Goal: Task Accomplishment & Management: Manage account settings

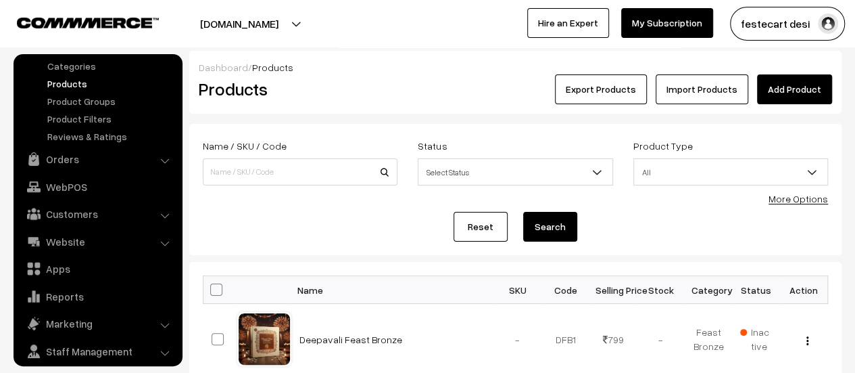
scroll to position [94, 0]
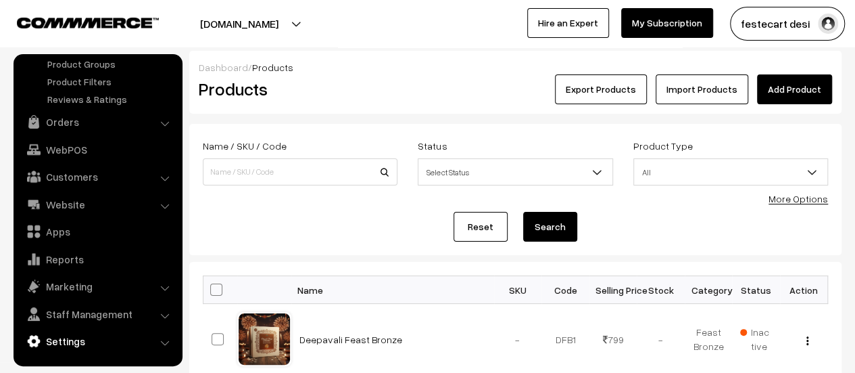
click at [157, 343] on link "Settings" at bounding box center [97, 341] width 161 height 24
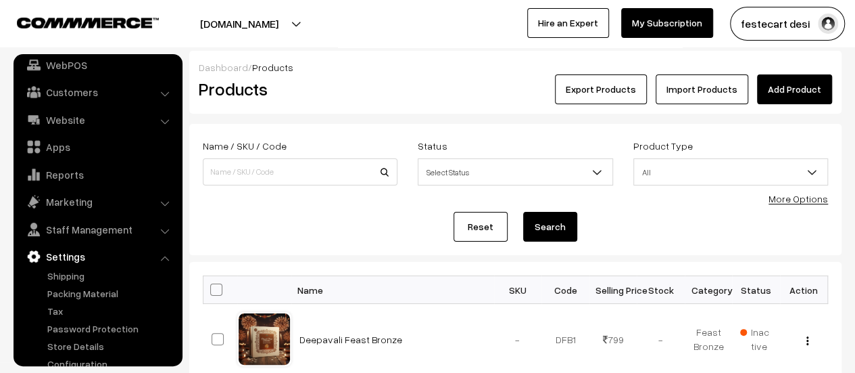
click at [165, 261] on li "Settings Shipping" at bounding box center [98, 307] width 162 height 126
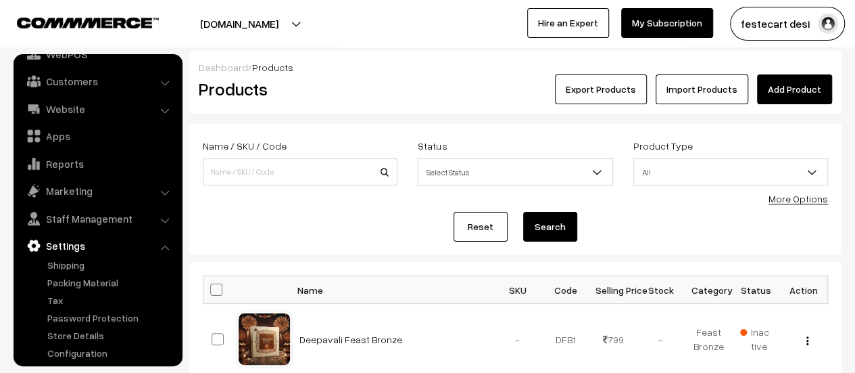
scroll to position [112, 0]
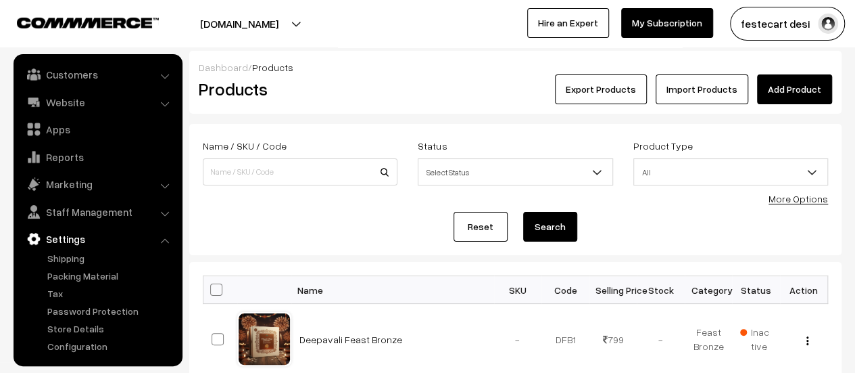
click at [162, 237] on li "Settings Shipping" at bounding box center [98, 290] width 162 height 126
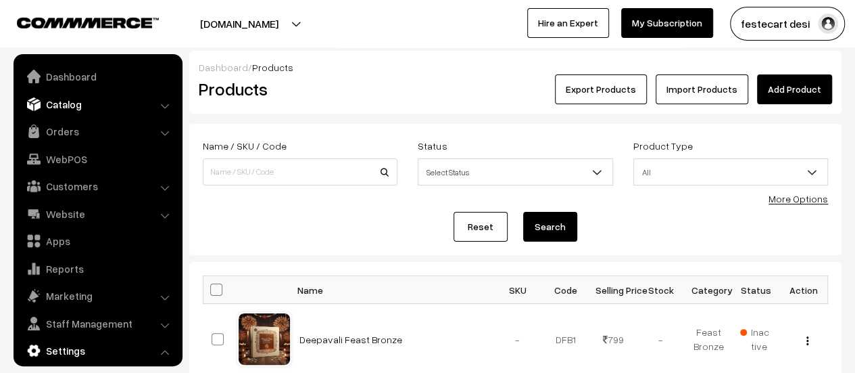
click at [167, 110] on link "Catalog" at bounding box center [97, 104] width 161 height 24
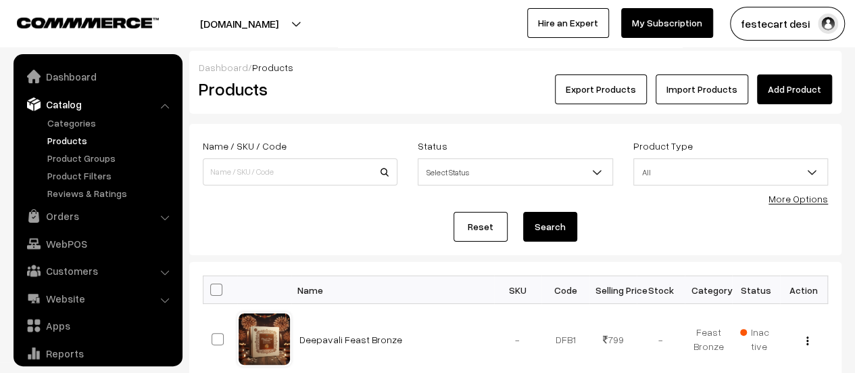
click at [165, 110] on link "Catalog" at bounding box center [97, 104] width 161 height 24
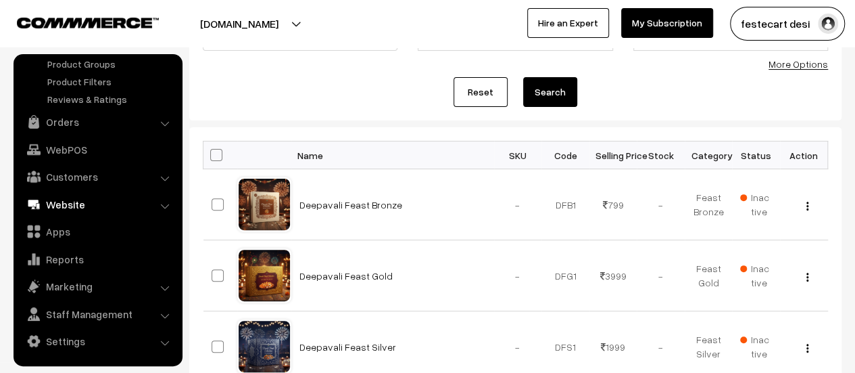
scroll to position [135, 0]
click at [161, 199] on link "Website" at bounding box center [97, 204] width 161 height 24
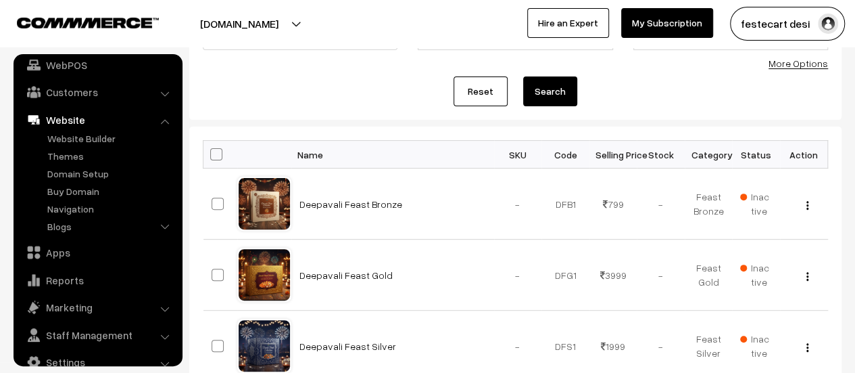
click at [162, 119] on li "Website Website Builder Authors" at bounding box center [98, 173] width 162 height 130
click at [65, 120] on link "Website" at bounding box center [97, 120] width 161 height 24
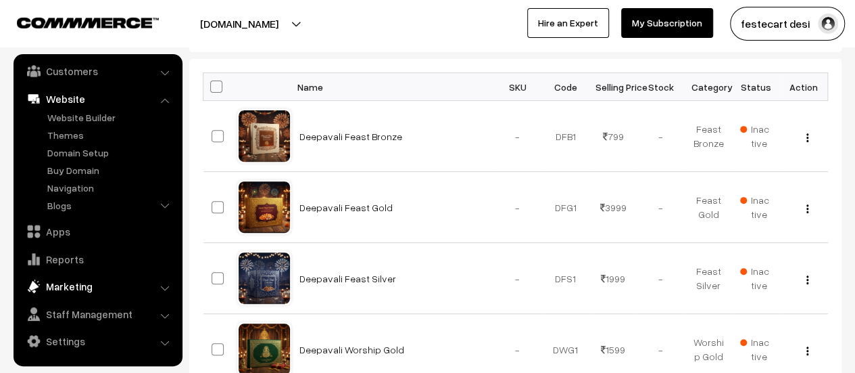
scroll to position [0, 0]
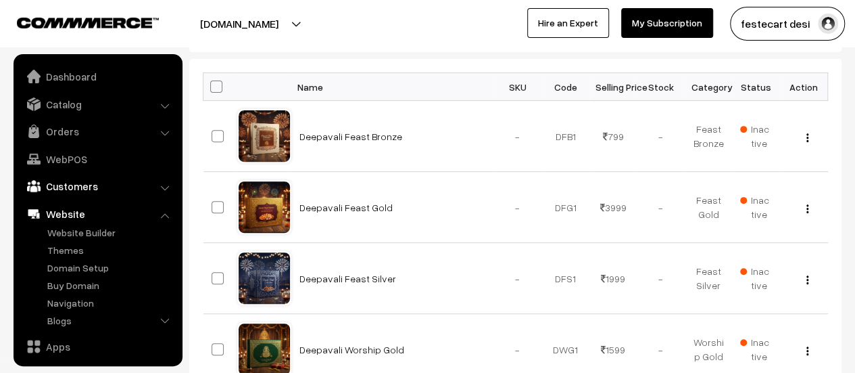
click at [93, 187] on link "Customers" at bounding box center [97, 186] width 161 height 24
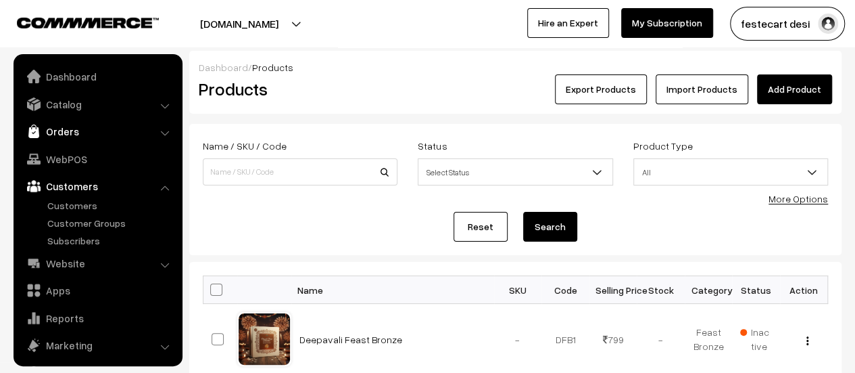
click at [74, 133] on link "Orders" at bounding box center [97, 131] width 161 height 24
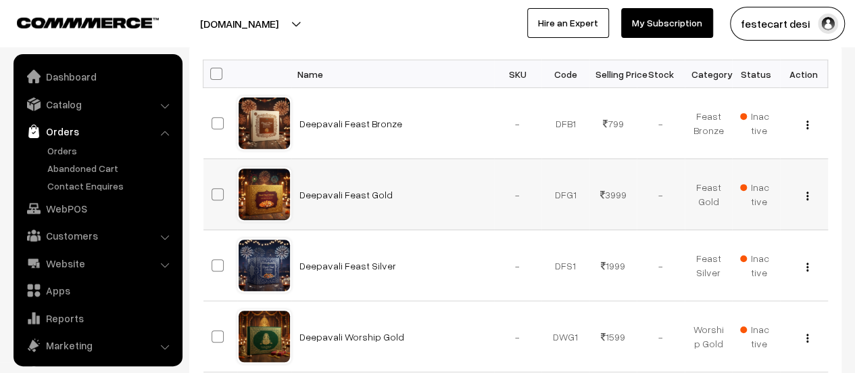
scroll to position [270, 0]
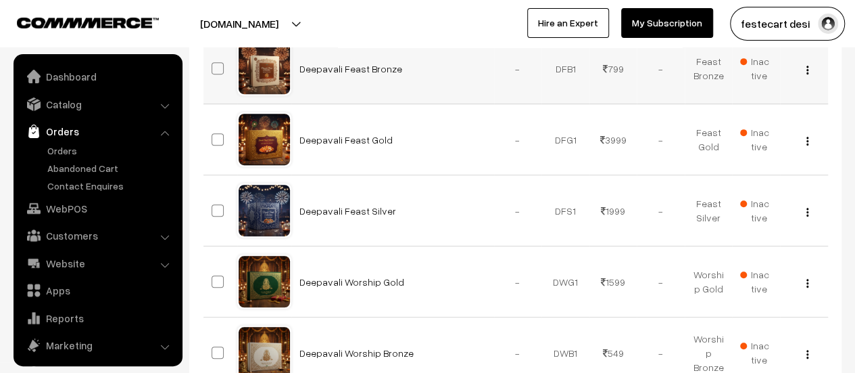
click at [809, 69] on div "View Edit Delete" at bounding box center [804, 69] width 32 height 14
click at [805, 68] on div "View Edit Delete" at bounding box center [804, 69] width 32 height 14
click at [807, 68] on img "button" at bounding box center [808, 70] width 2 height 9
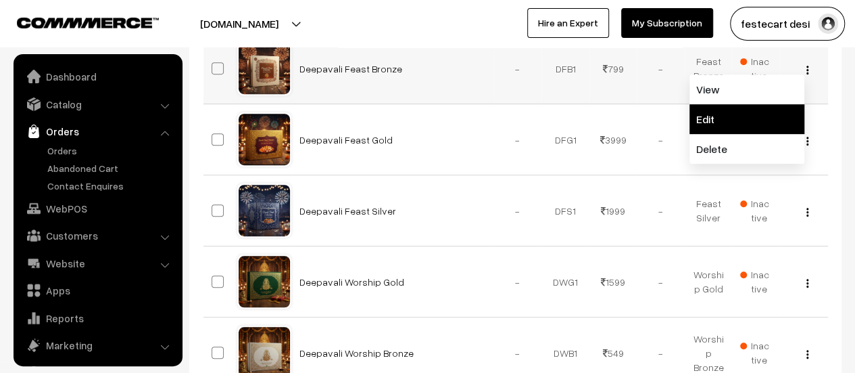
click at [733, 108] on link "Edit" at bounding box center [747, 119] width 115 height 30
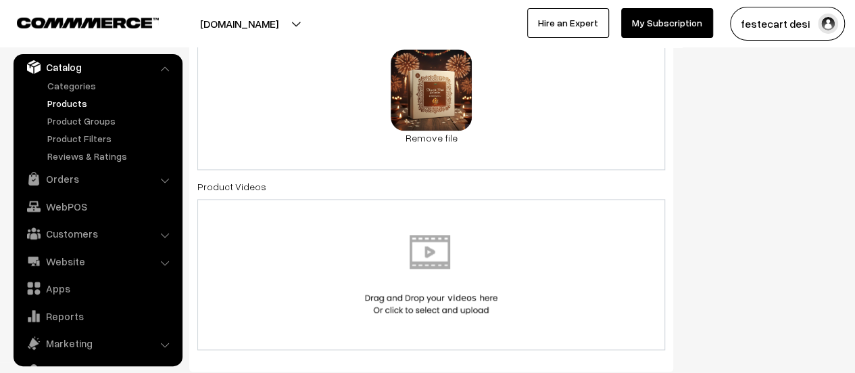
scroll to position [797, 0]
click at [576, 108] on div "0.7 MB Deepavali Feast Bronze Sold Out 1.jpg Check Error Remove file" at bounding box center [431, 98] width 468 height 145
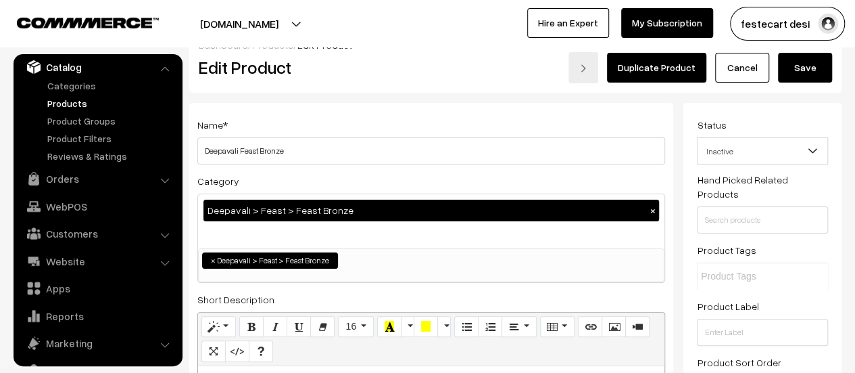
scroll to position [0, 0]
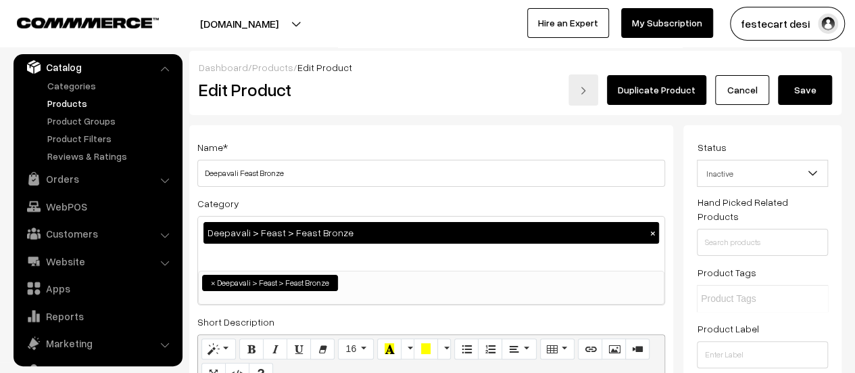
click at [817, 86] on button "Save" at bounding box center [805, 90] width 54 height 30
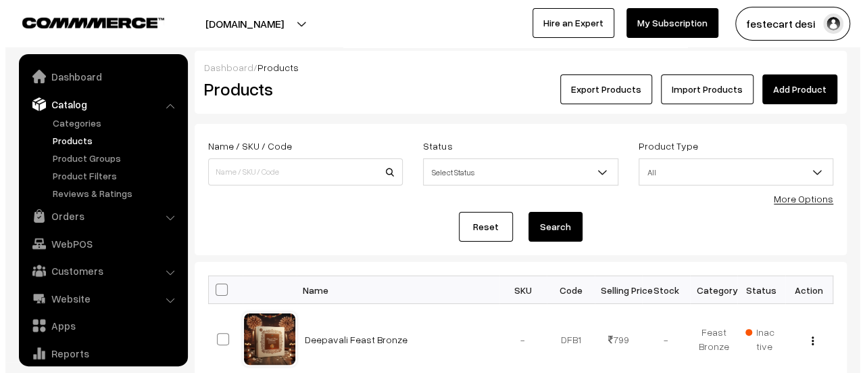
scroll to position [37, 0]
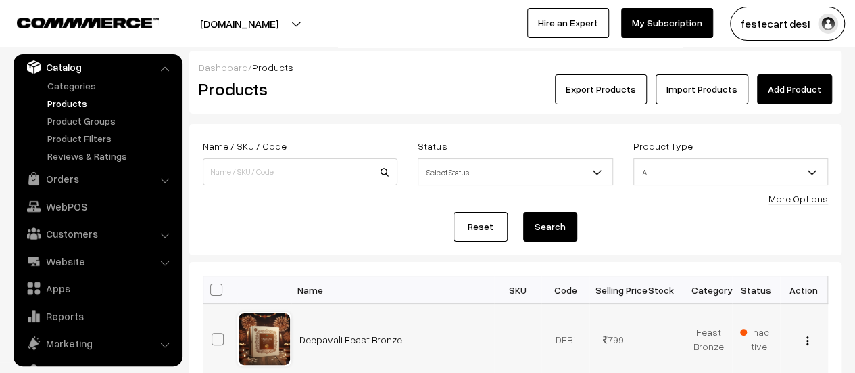
click at [753, 337] on span "Inactive" at bounding box center [756, 339] width 32 height 28
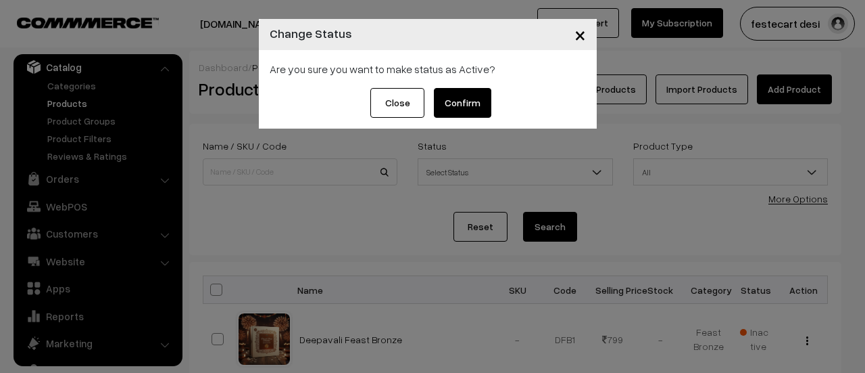
click at [468, 97] on button "Confirm" at bounding box center [462, 103] width 57 height 30
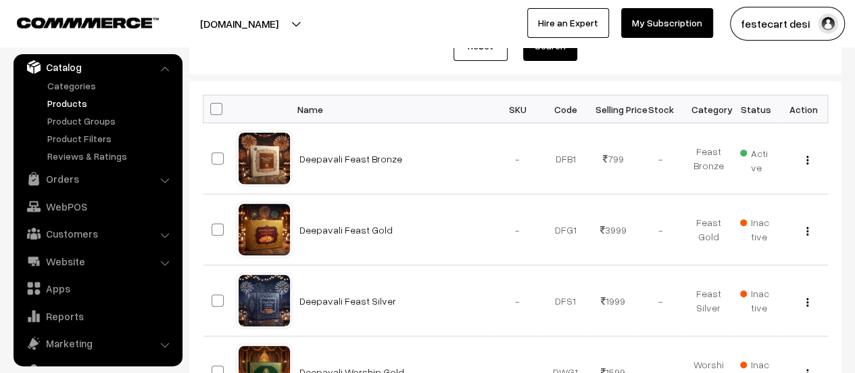
scroll to position [181, 0]
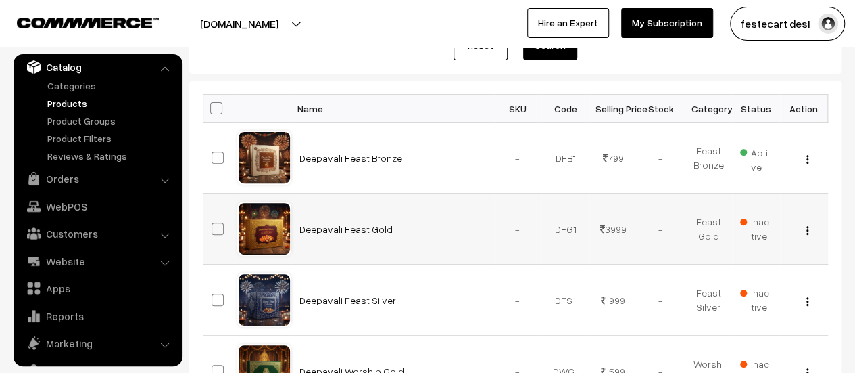
click at [807, 231] on img "button" at bounding box center [808, 230] width 2 height 9
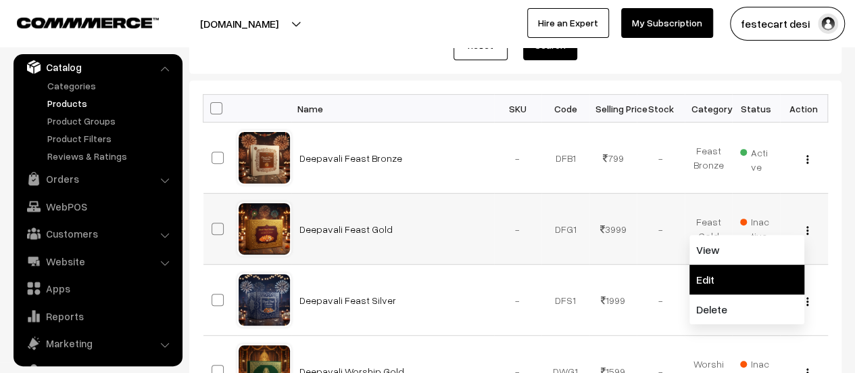
click at [742, 279] on link "Edit" at bounding box center [747, 279] width 115 height 30
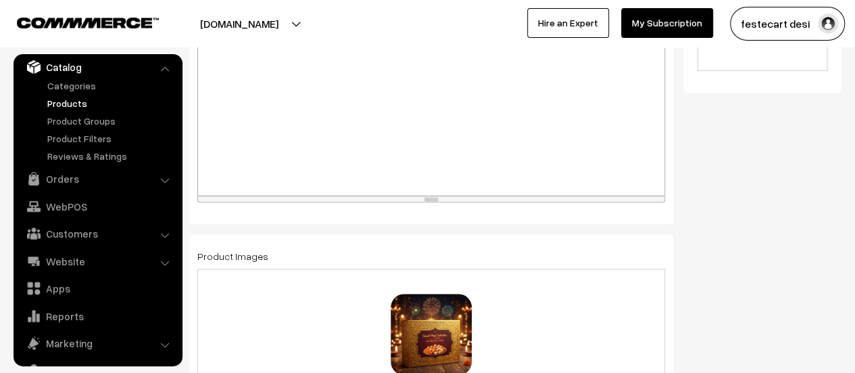
scroll to position [609, 0]
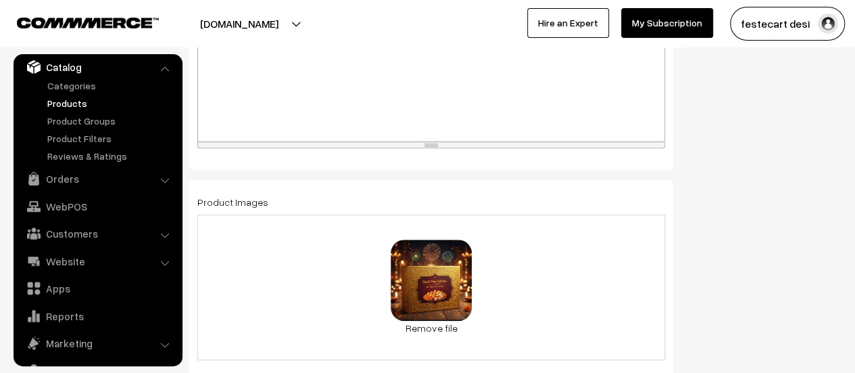
click at [581, 281] on div "0.8 MB Deepavali Feast Gold Sold Out 1.jpg Check Error Remove file" at bounding box center [431, 286] width 468 height 145
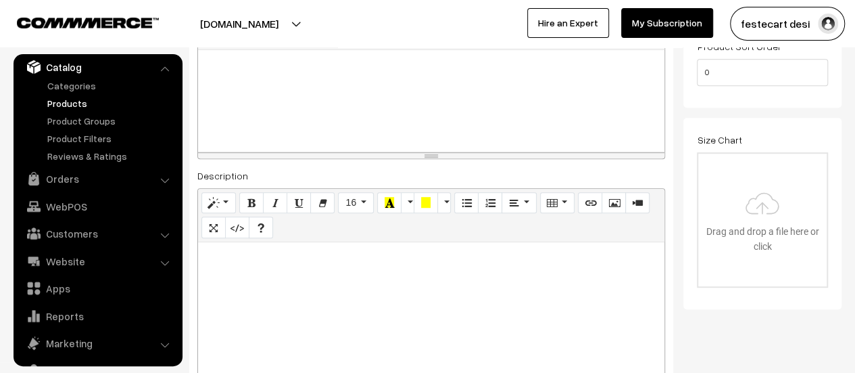
scroll to position [0, 0]
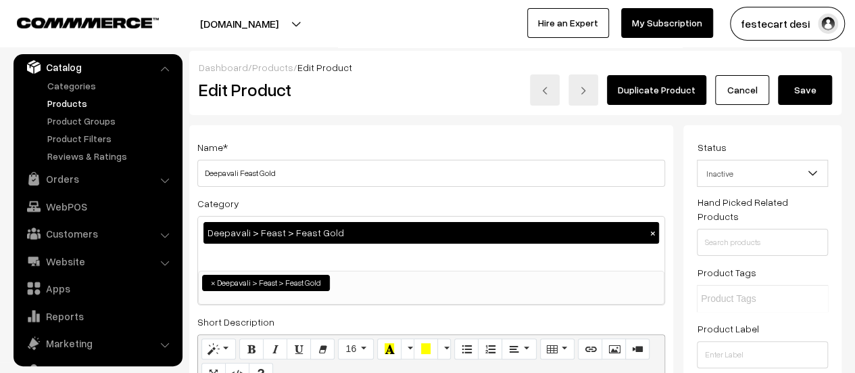
click at [823, 94] on button "Save" at bounding box center [805, 90] width 54 height 30
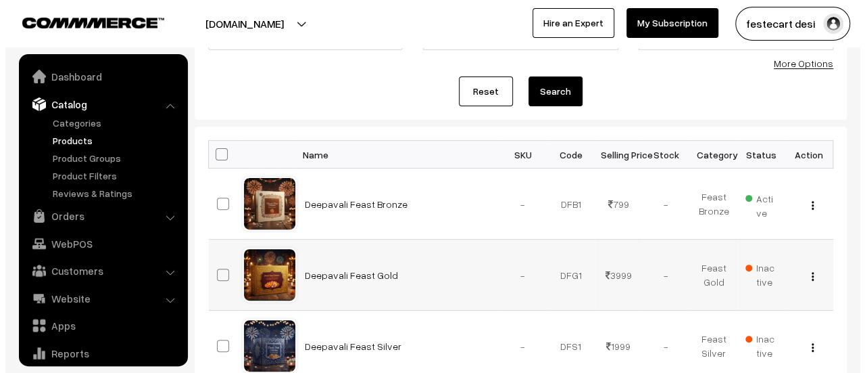
scroll to position [37, 0]
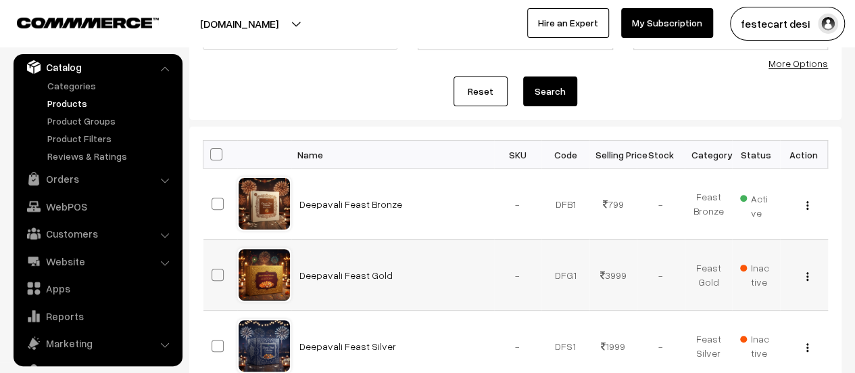
click at [769, 272] on span "Inactive" at bounding box center [756, 274] width 32 height 28
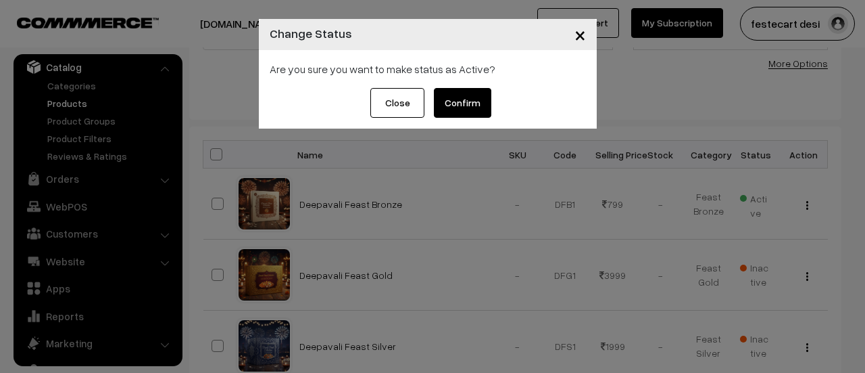
click at [472, 107] on button "Confirm" at bounding box center [462, 103] width 57 height 30
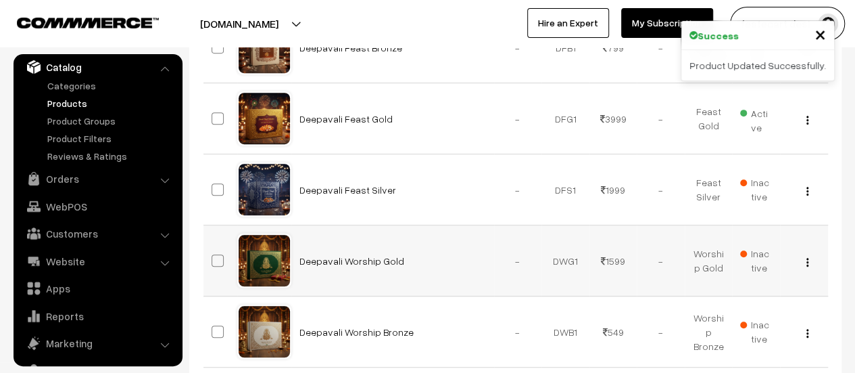
scroll to position [270, 0]
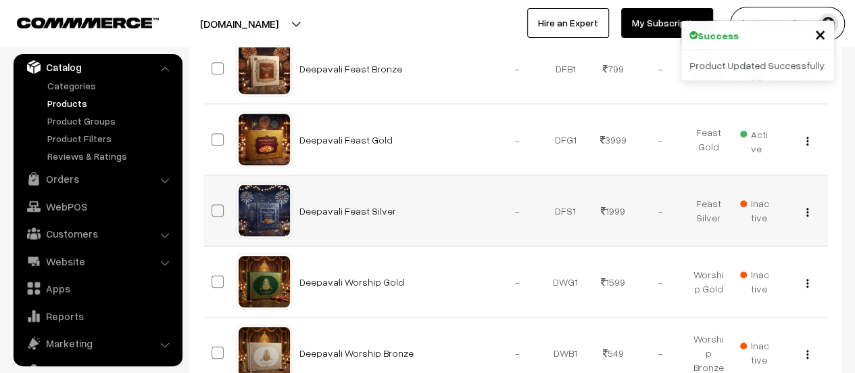
click at [809, 208] on button "button" at bounding box center [807, 211] width 3 height 11
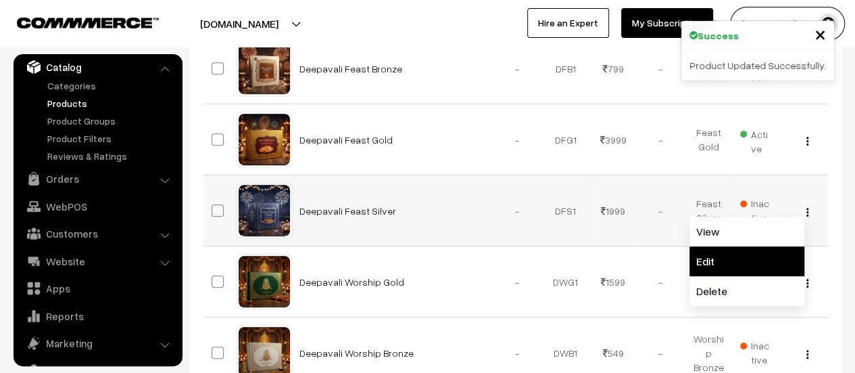
click at [744, 258] on link "Edit" at bounding box center [747, 261] width 115 height 30
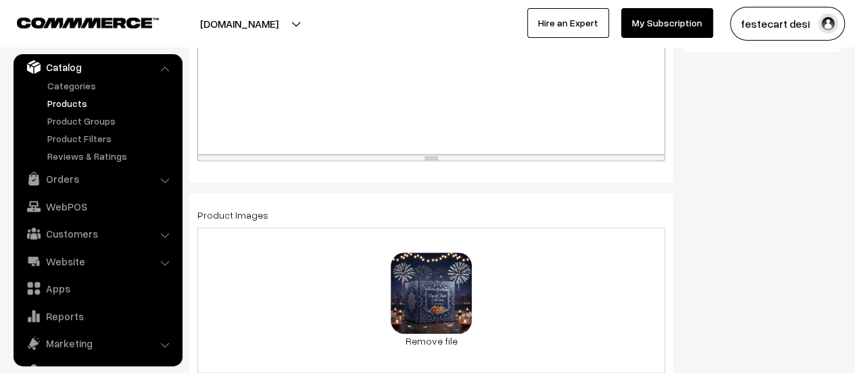
scroll to position [617, 0]
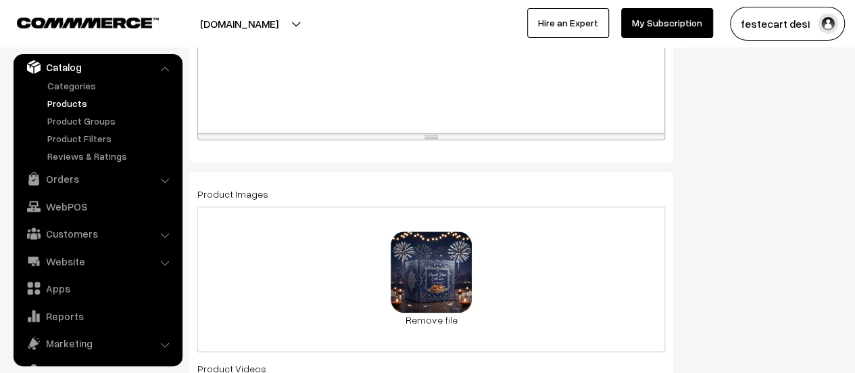
click at [560, 263] on div "0.8 MB Deepavali Feast Silver Sold Out 1.jpg Check Error Remove file" at bounding box center [431, 278] width 468 height 145
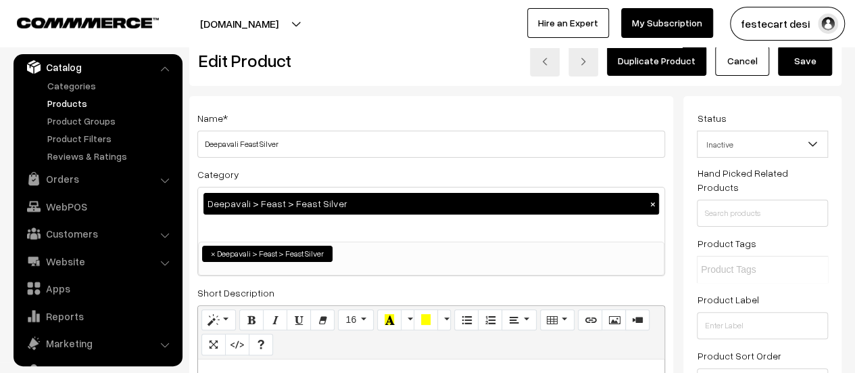
scroll to position [0, 0]
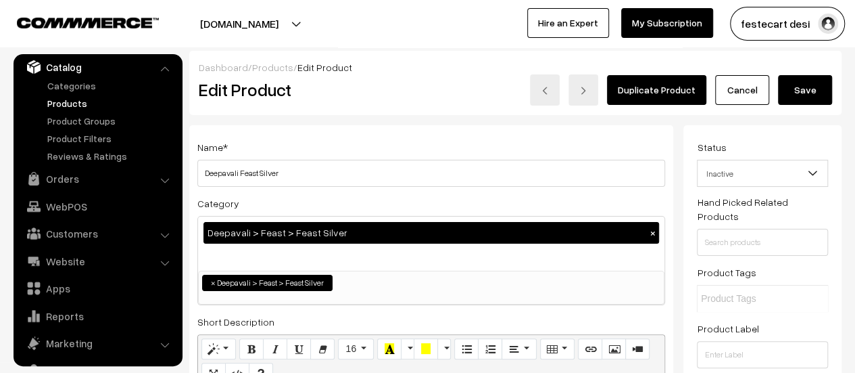
click at [806, 84] on button "Save" at bounding box center [805, 90] width 54 height 30
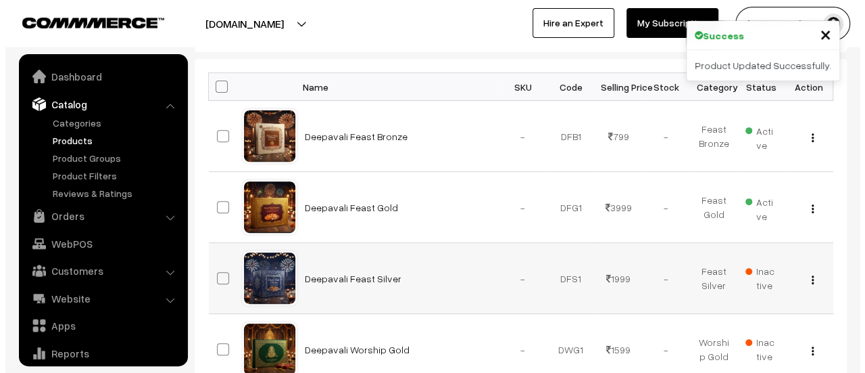
scroll to position [37, 0]
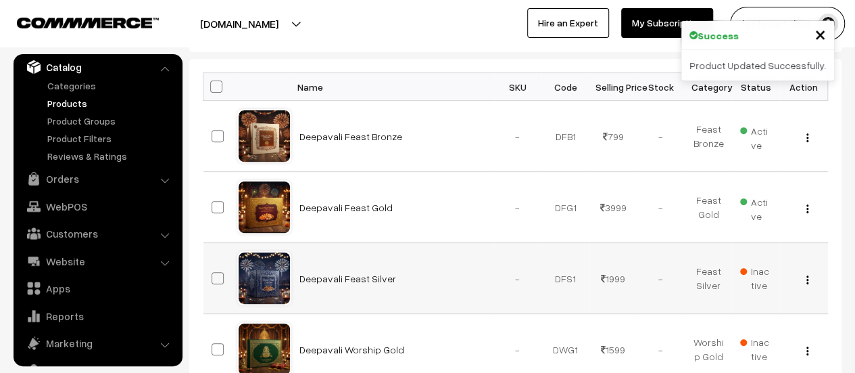
click at [746, 277] on span "Inactive" at bounding box center [756, 278] width 32 height 28
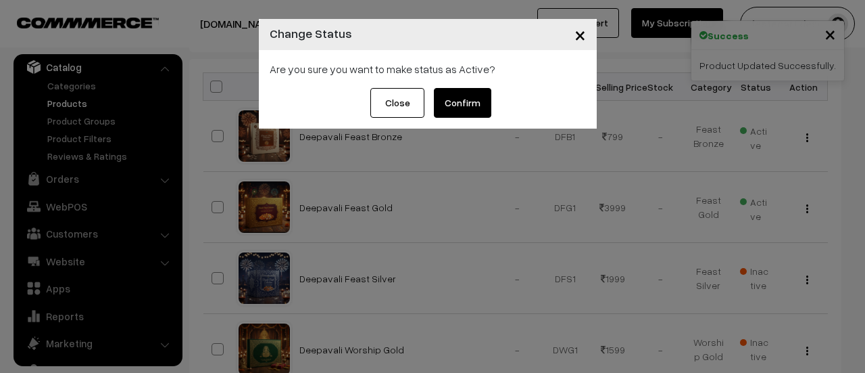
click at [417, 97] on button "Close" at bounding box center [398, 103] width 54 height 30
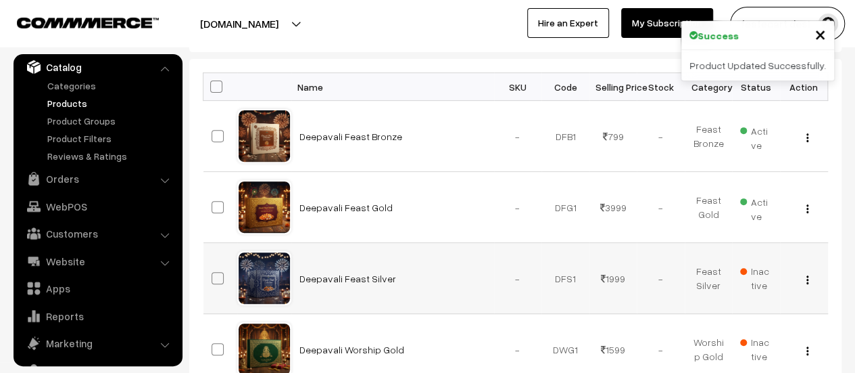
click at [763, 276] on span "Inactive" at bounding box center [756, 278] width 32 height 28
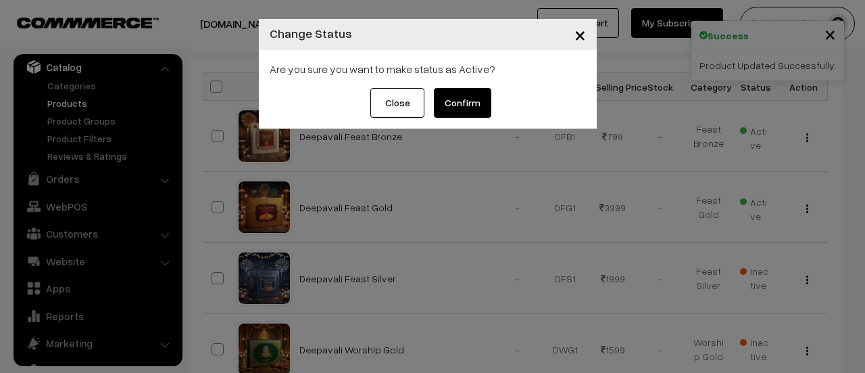
click at [465, 95] on button "Confirm" at bounding box center [462, 103] width 57 height 30
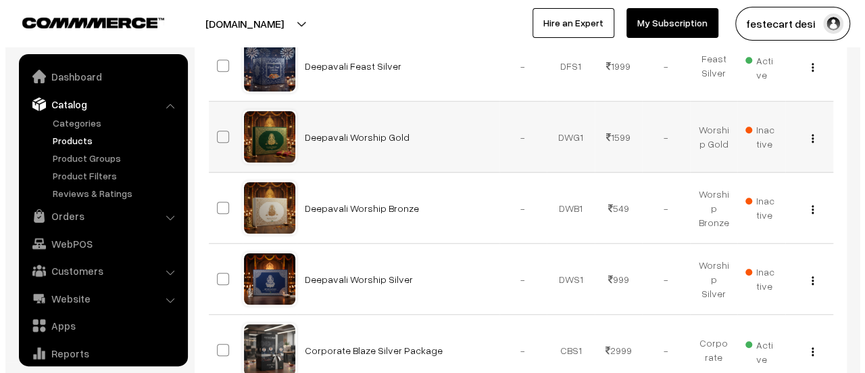
scroll to position [37, 0]
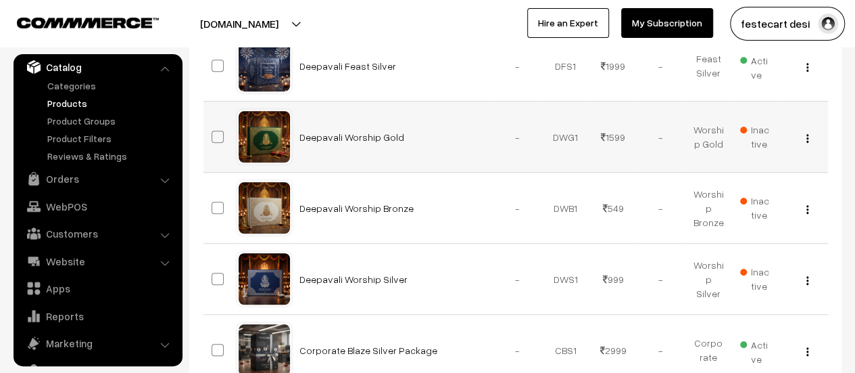
click at [751, 137] on span "Inactive" at bounding box center [756, 136] width 32 height 28
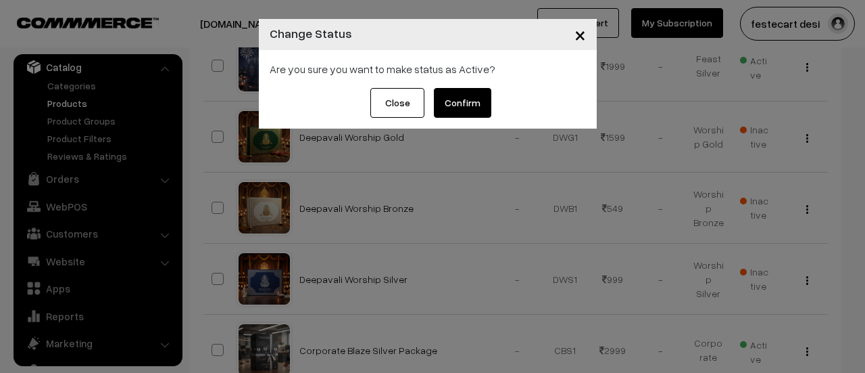
click at [485, 102] on button "Confirm" at bounding box center [462, 103] width 57 height 30
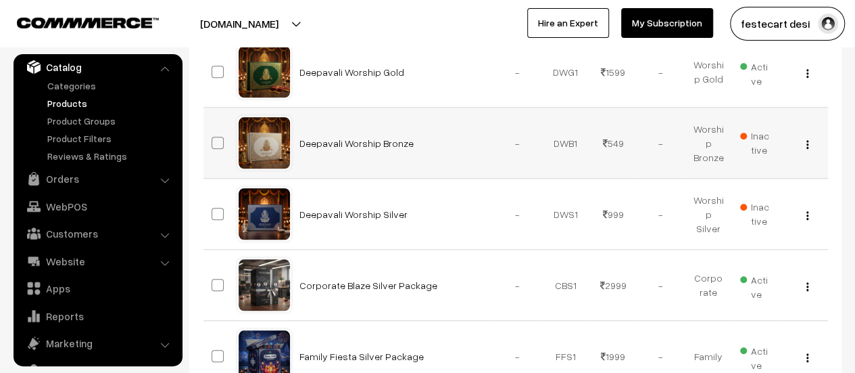
scroll to position [345, 0]
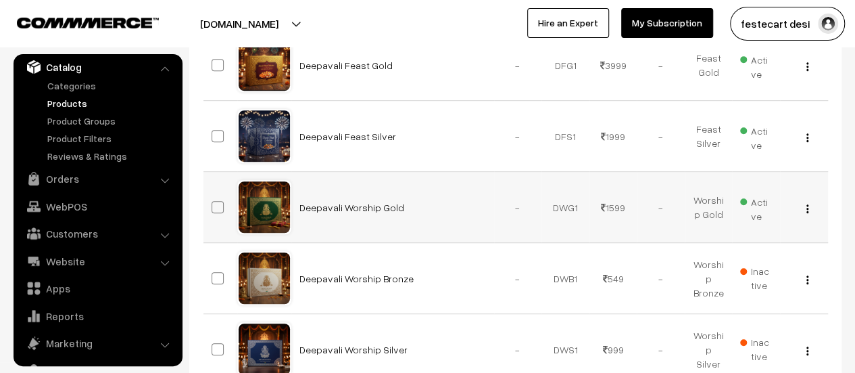
click at [807, 206] on img "button" at bounding box center [808, 208] width 2 height 9
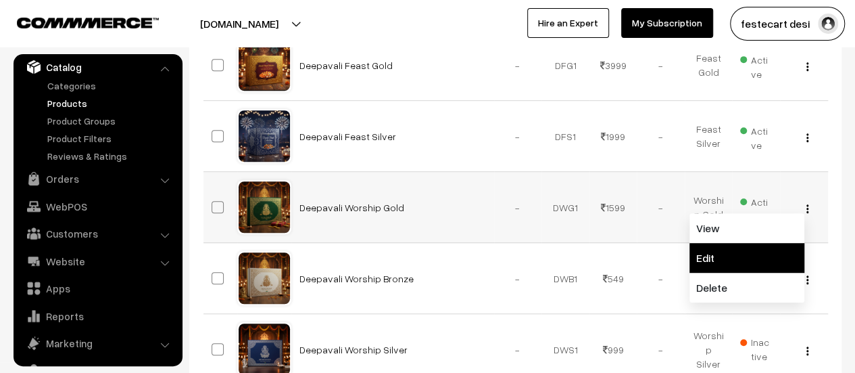
click at [753, 249] on link "Edit" at bounding box center [747, 258] width 115 height 30
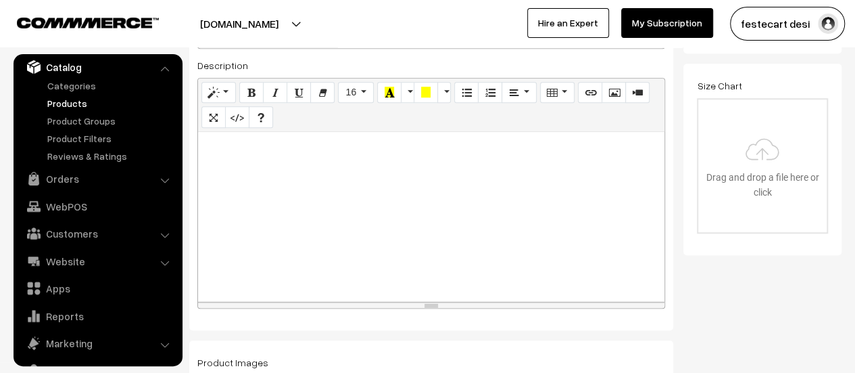
scroll to position [651, 0]
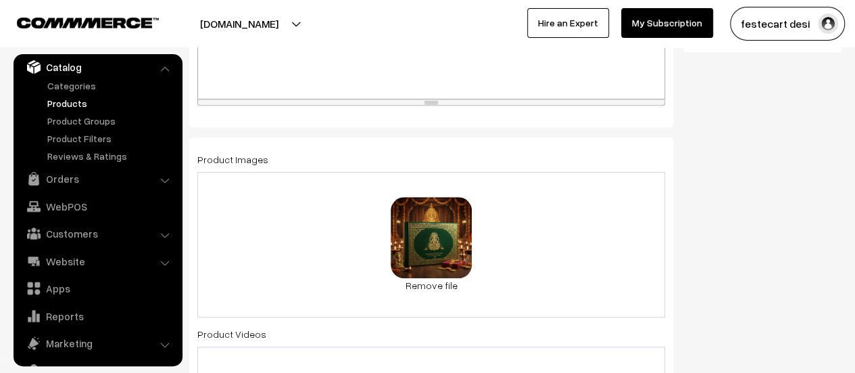
click at [568, 262] on div "0.8 MB Deepavali Worship Gold Sold Out 1.jpg Check Error Remove file" at bounding box center [431, 244] width 468 height 145
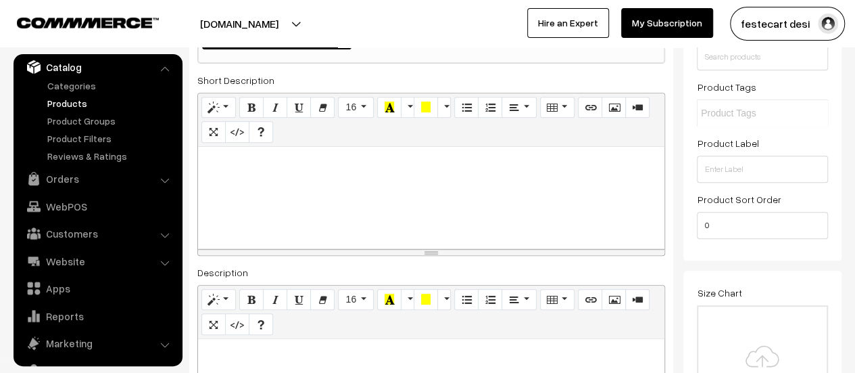
scroll to position [0, 0]
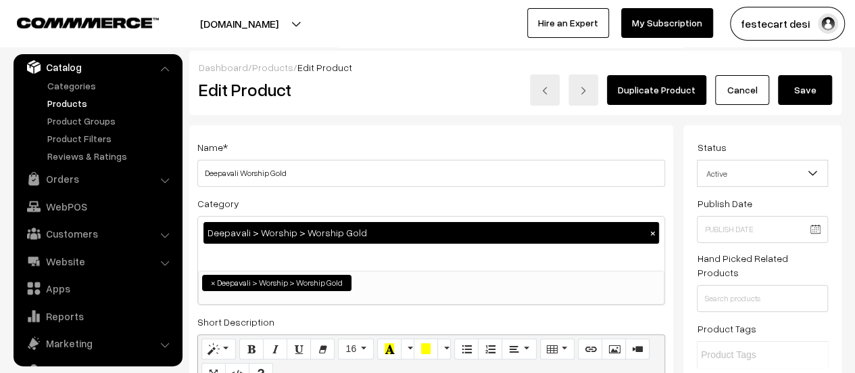
click at [785, 90] on button "Save" at bounding box center [805, 90] width 54 height 30
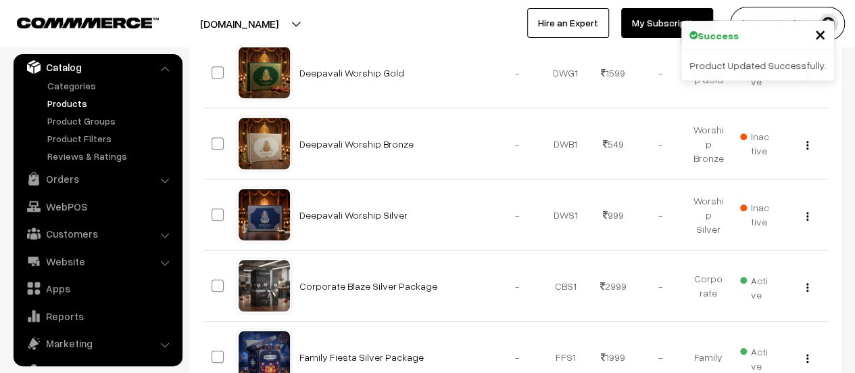
scroll to position [406, 0]
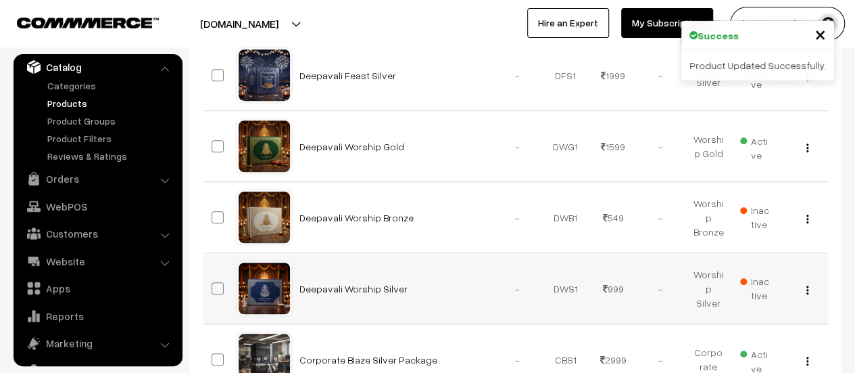
click at [807, 291] on img "button" at bounding box center [808, 289] width 2 height 9
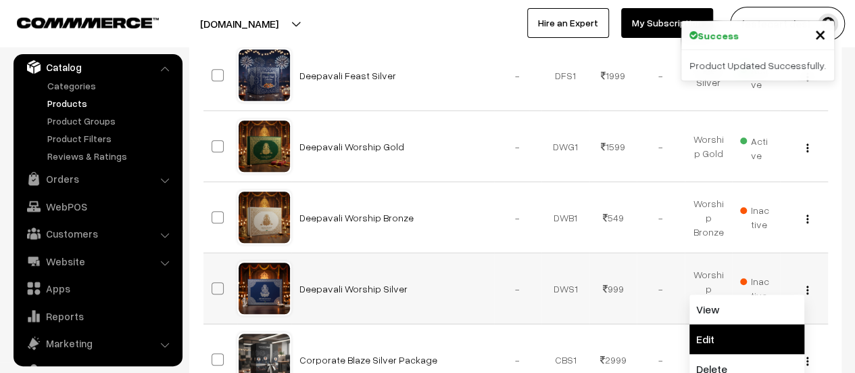
click at [734, 335] on link "Edit" at bounding box center [747, 339] width 115 height 30
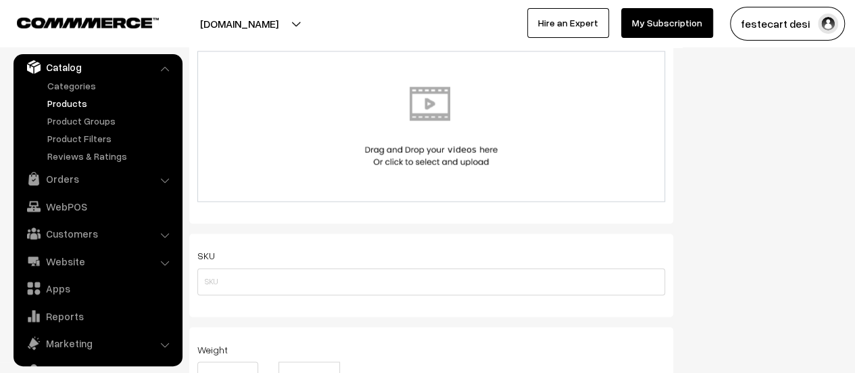
scroll to position [609, 0]
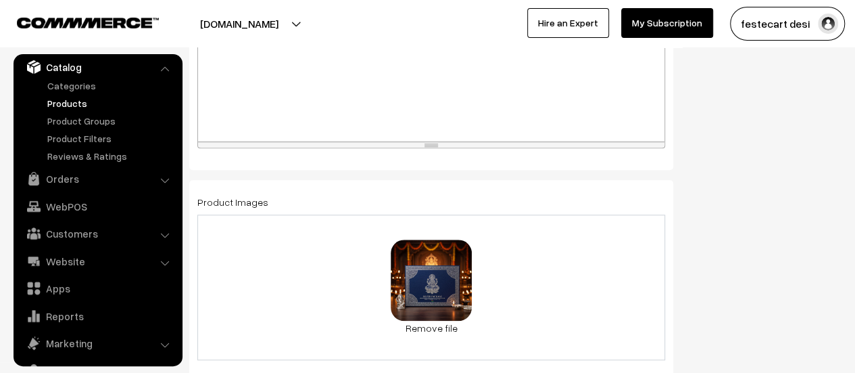
click at [550, 243] on div "0.3 MB Deepavali Worship Silver Sold Out 1.jpg Check Error Remove file" at bounding box center [431, 286] width 468 height 145
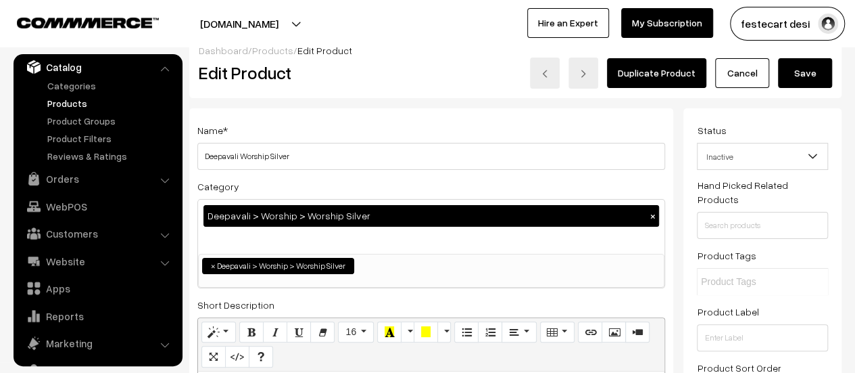
scroll to position [0, 0]
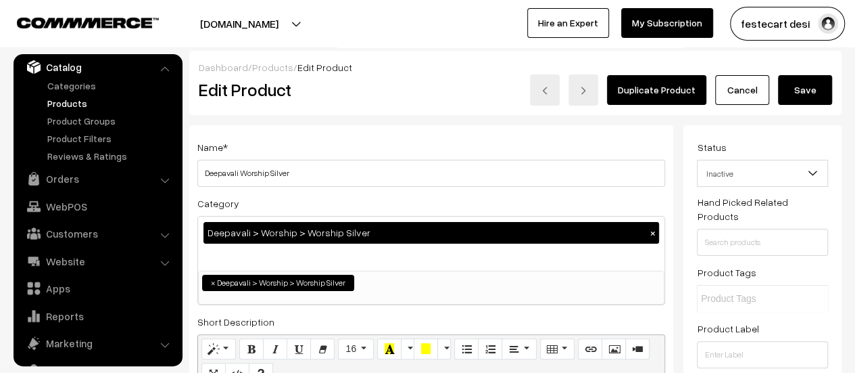
click at [801, 85] on button "Save" at bounding box center [805, 90] width 54 height 30
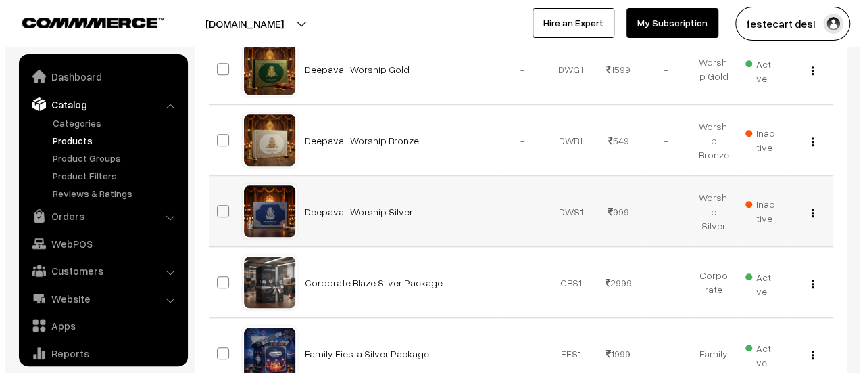
scroll to position [37, 0]
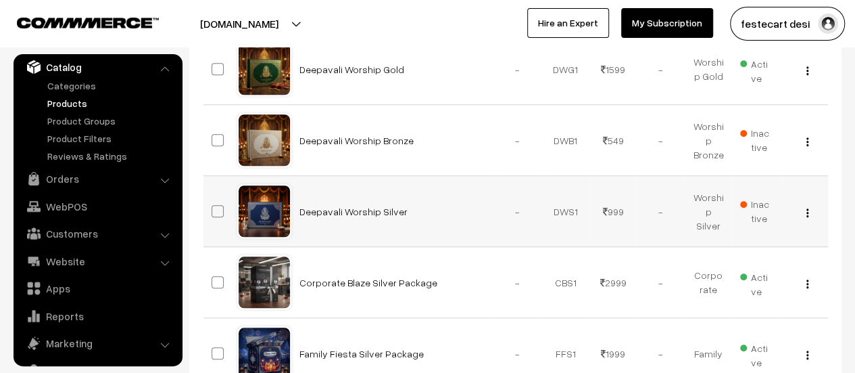
click at [759, 209] on span "Inactive" at bounding box center [756, 211] width 32 height 28
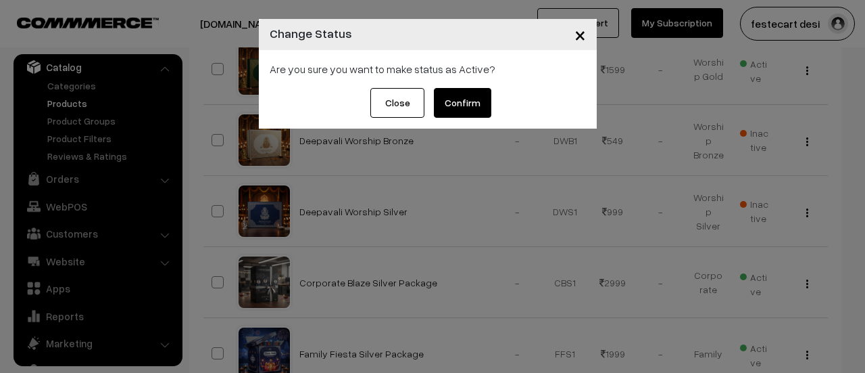
click at [452, 105] on button "Confirm" at bounding box center [462, 103] width 57 height 30
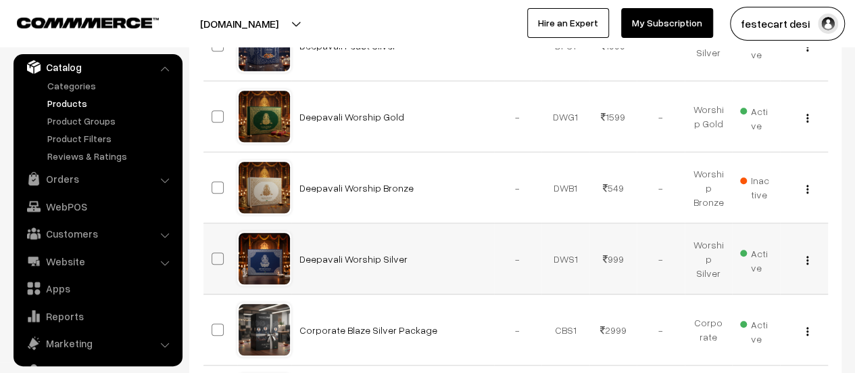
scroll to position [436, 0]
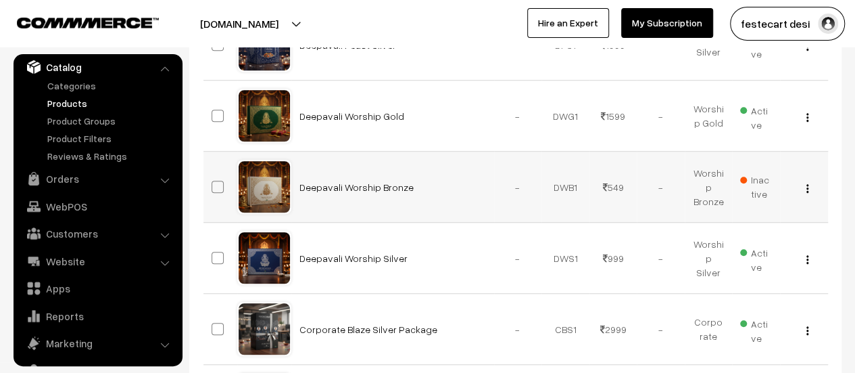
click at [807, 185] on img "button" at bounding box center [808, 188] width 2 height 9
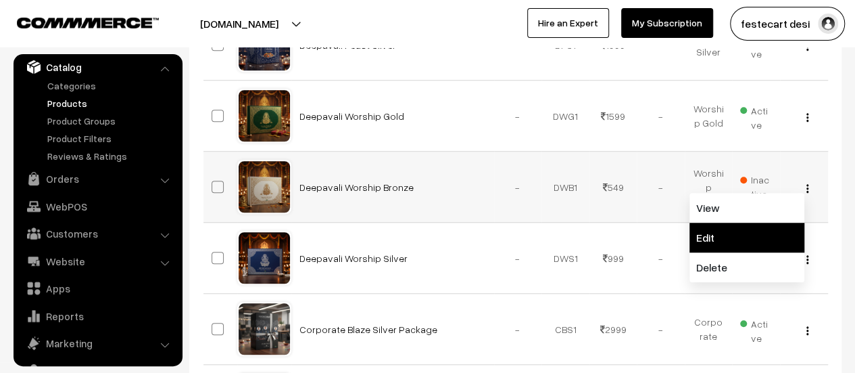
click at [741, 236] on link "Edit" at bounding box center [747, 237] width 115 height 30
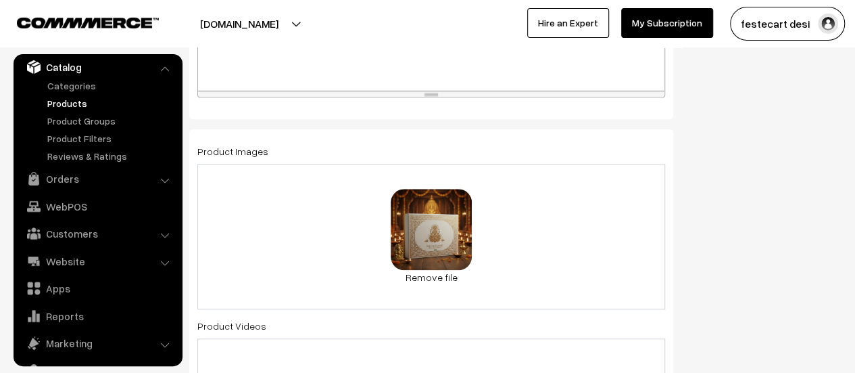
scroll to position [657, 0]
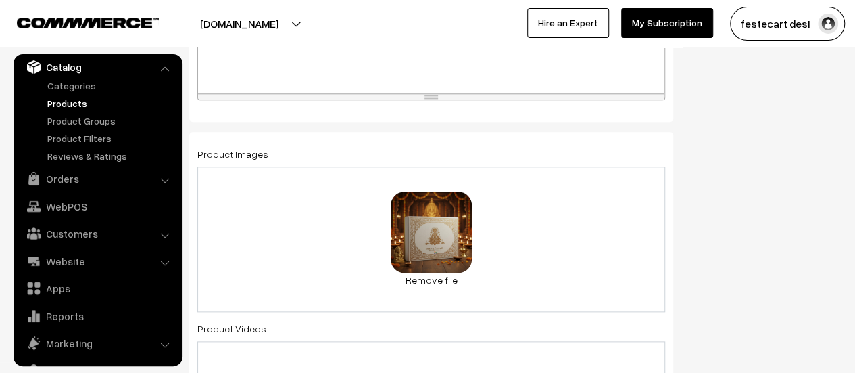
click at [602, 255] on div "0.8 MB Deepavali Worship Bronze Sold Out 1.jpg Check Error Remove file" at bounding box center [431, 238] width 468 height 145
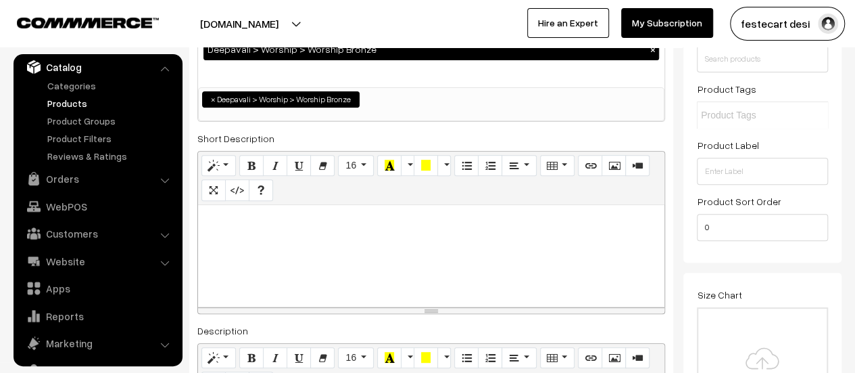
scroll to position [0, 0]
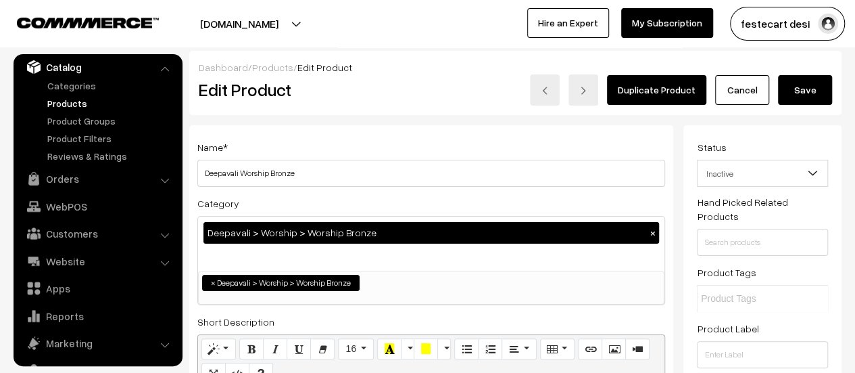
click at [805, 84] on button "Save" at bounding box center [805, 90] width 54 height 30
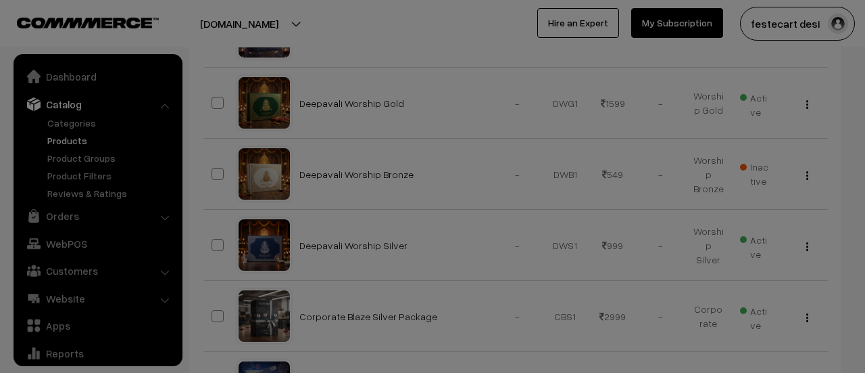
scroll to position [37, 0]
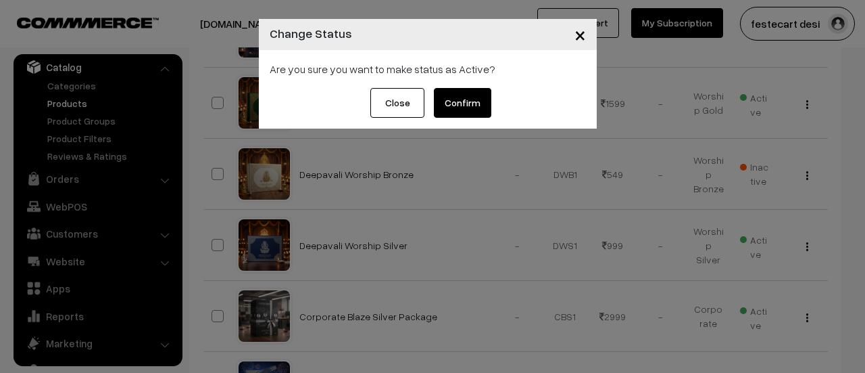
click at [454, 94] on button "Confirm" at bounding box center [462, 103] width 57 height 30
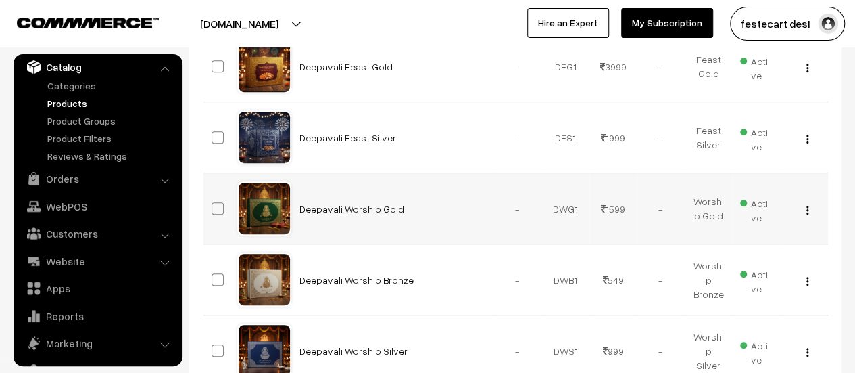
scroll to position [406, 0]
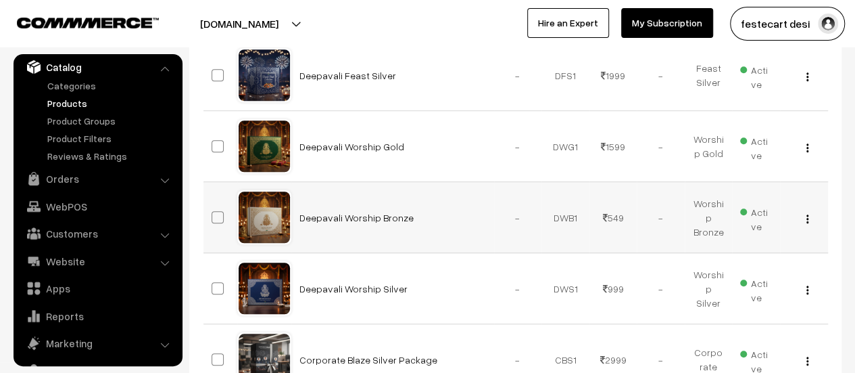
click at [804, 214] on div "View Edit Delete" at bounding box center [804, 217] width 32 height 14
click at [807, 220] on img "button" at bounding box center [808, 218] width 2 height 9
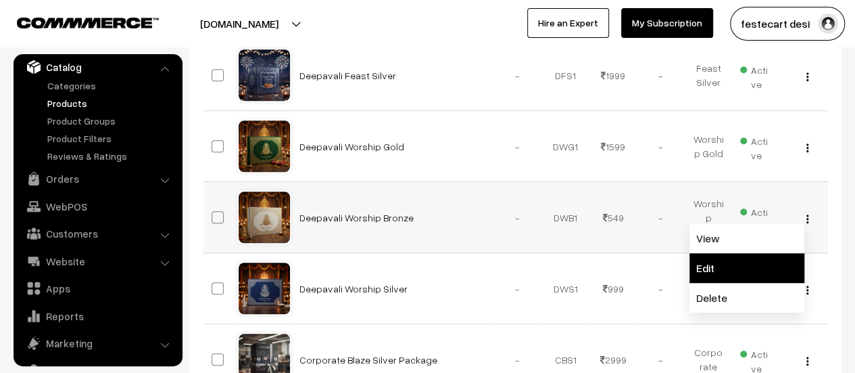
click at [755, 260] on link "Edit" at bounding box center [747, 268] width 115 height 30
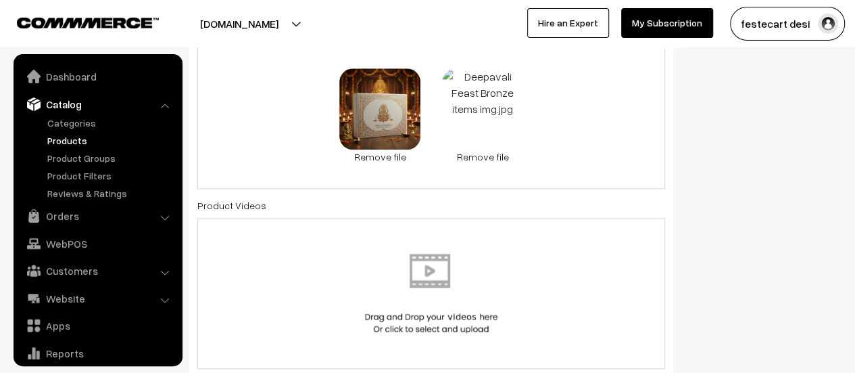
scroll to position [37, 0]
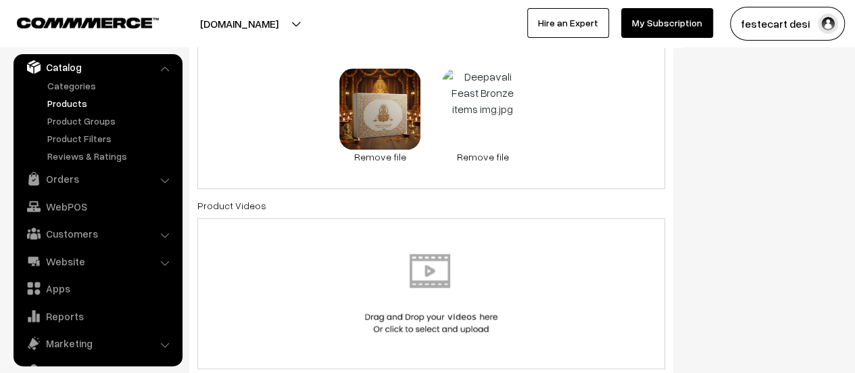
click at [491, 155] on link "Remove file" at bounding box center [482, 156] width 81 height 14
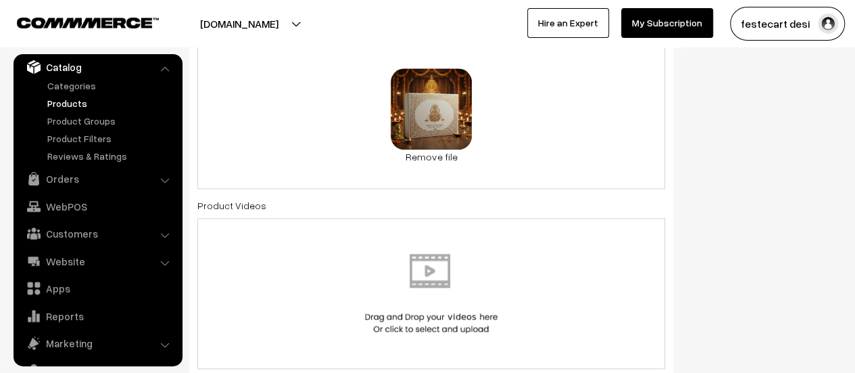
click at [556, 103] on div "0.8 MB Deepavali Worship Bronze Sold Out 1.jpg Check Error Remove file" at bounding box center [431, 115] width 468 height 145
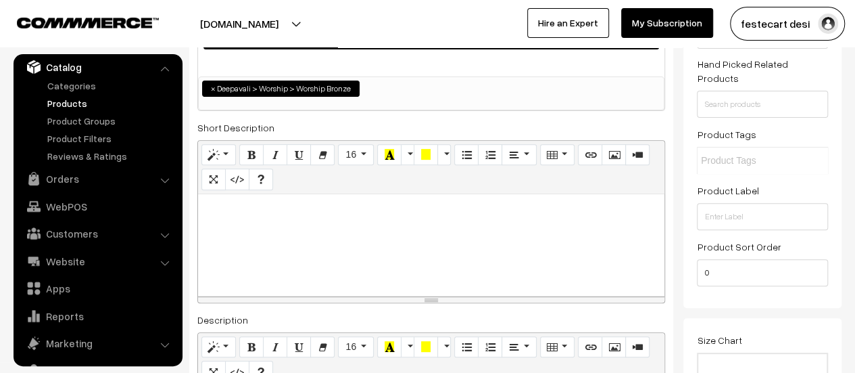
scroll to position [0, 0]
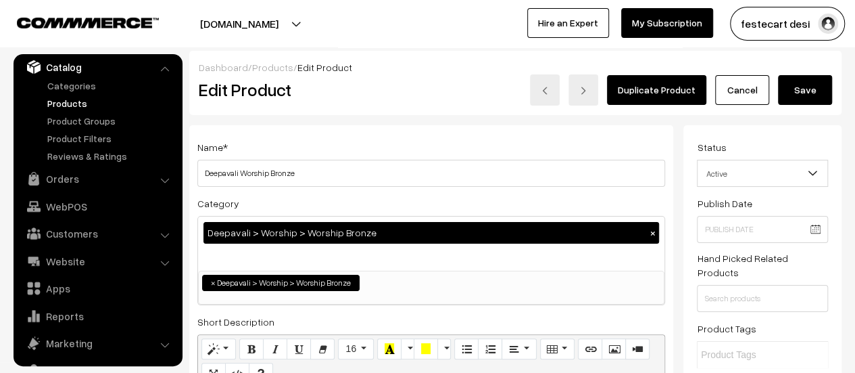
click at [797, 85] on button "Save" at bounding box center [805, 90] width 54 height 30
